Goal: Task Accomplishment & Management: Complete application form

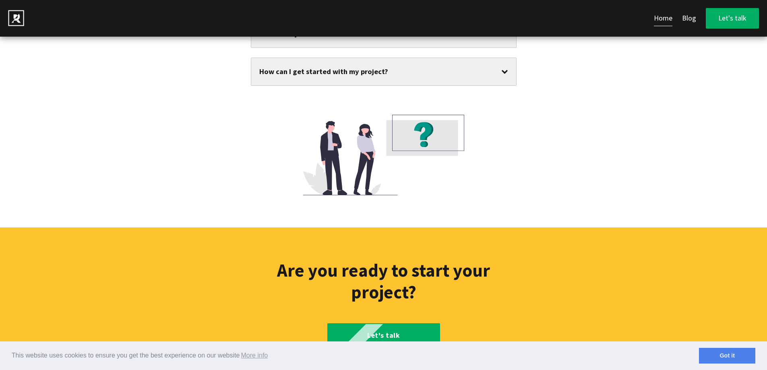
scroll to position [4375, 0]
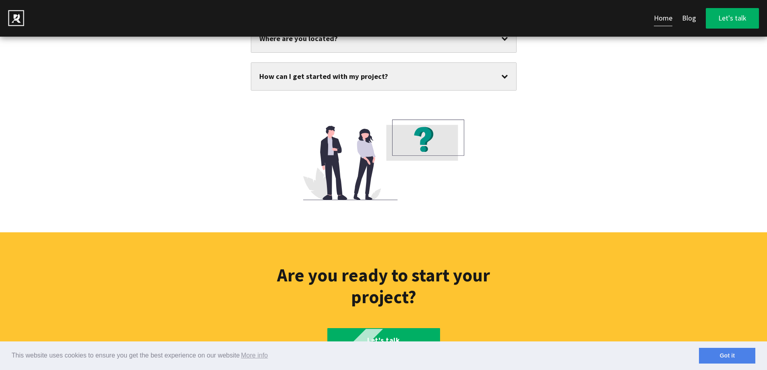
click at [360, 275] on div "Are you ready to start your project? Let's talk" at bounding box center [384, 309] width 282 height 88
drag, startPoint x: 356, startPoint y: 299, endPoint x: 350, endPoint y: 297, distance: 5.9
click at [356, 328] on link "Let's talk" at bounding box center [383, 340] width 113 height 25
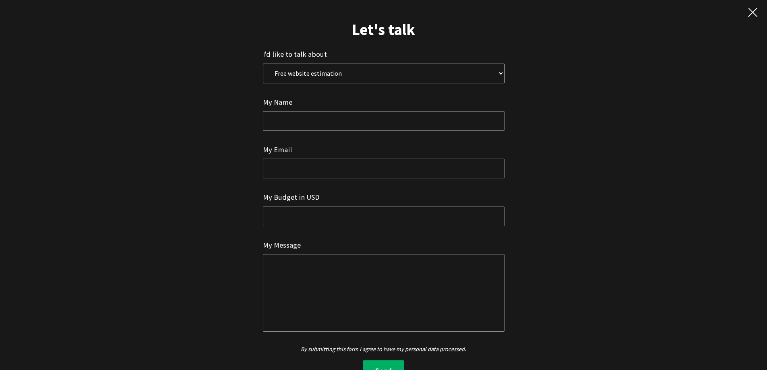
click at [309, 75] on select "Free website estimation Free website audit Other" at bounding box center [384, 74] width 242 height 20
select select "0"
click at [263, 64] on select "Free website estimation Free website audit Other" at bounding box center [384, 74] width 242 height 20
drag, startPoint x: 307, startPoint y: 109, endPoint x: 317, endPoint y: 115, distance: 11.9
click at [307, 109] on div "My Name" at bounding box center [384, 113] width 242 height 35
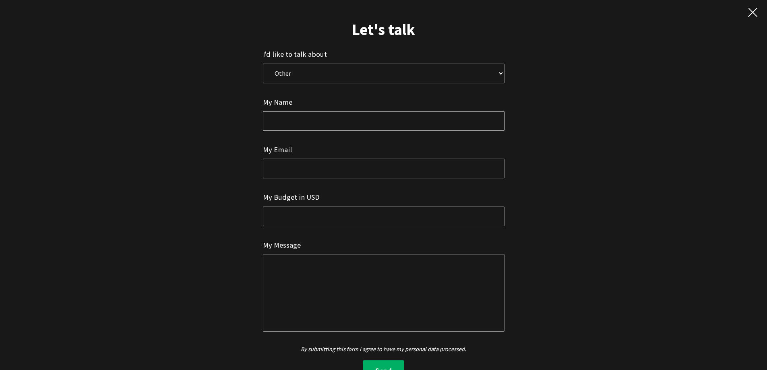
click at [332, 125] on input "text" at bounding box center [384, 121] width 242 height 20
type input "[PERSON_NAME]"
type input "[EMAIL_ADDRESS][DOMAIN_NAME]"
click at [321, 218] on input "text" at bounding box center [384, 217] width 242 height 20
drag, startPoint x: 321, startPoint y: 269, endPoint x: 325, endPoint y: 259, distance: 11.0
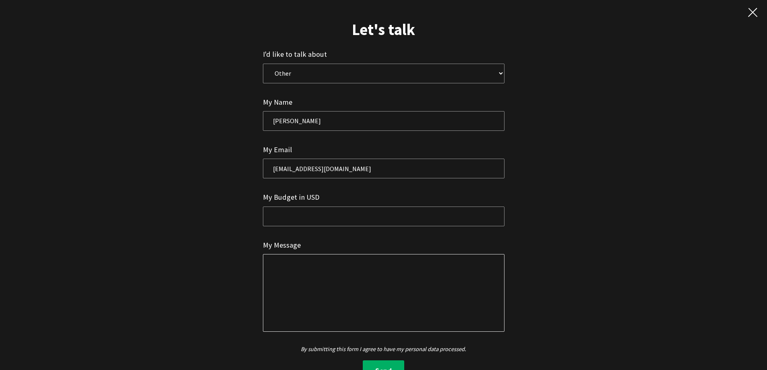
click at [324, 272] on textarea at bounding box center [384, 292] width 242 height 77
paste textarea "Greetings, Although starting a business is thrilling, it's important to spend s…"
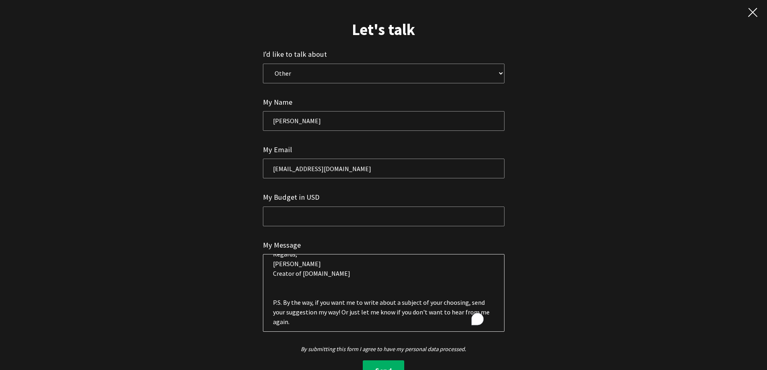
scroll to position [25, 0]
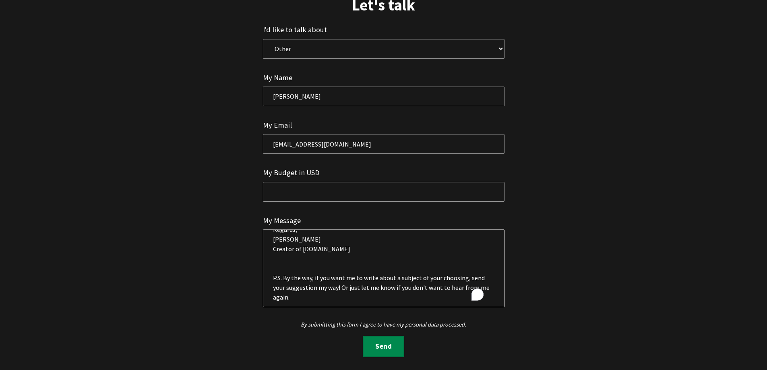
type textarea "Greetings, Although starting a business is thrilling, it's important to spend s…"
drag, startPoint x: 381, startPoint y: 343, endPoint x: 357, endPoint y: 336, distance: 25.6
click at [381, 345] on button "Send" at bounding box center [383, 347] width 41 height 22
